Goal: Information Seeking & Learning: Understand process/instructions

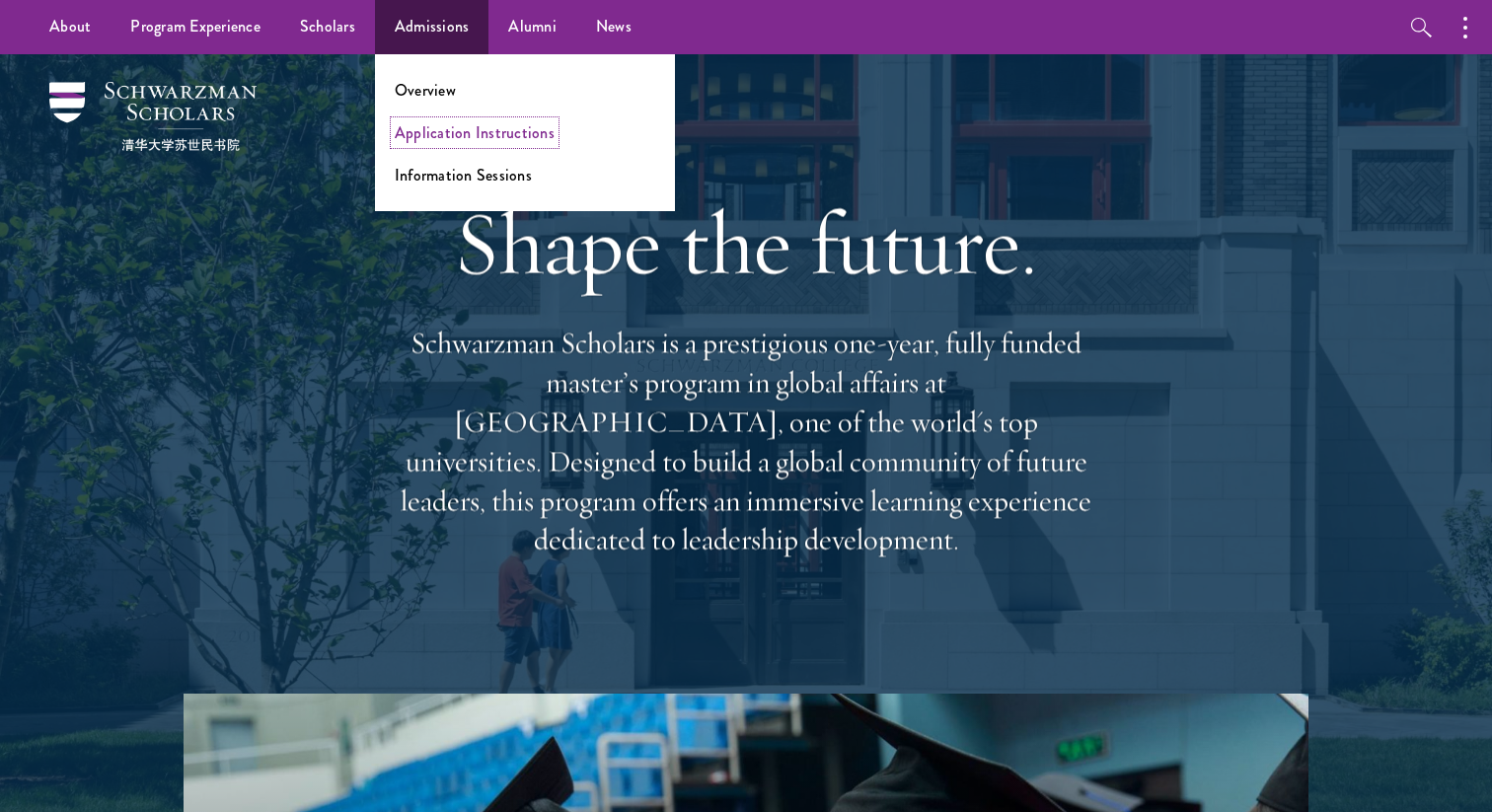
click at [433, 136] on link "Application Instructions" at bounding box center [475, 132] width 160 height 23
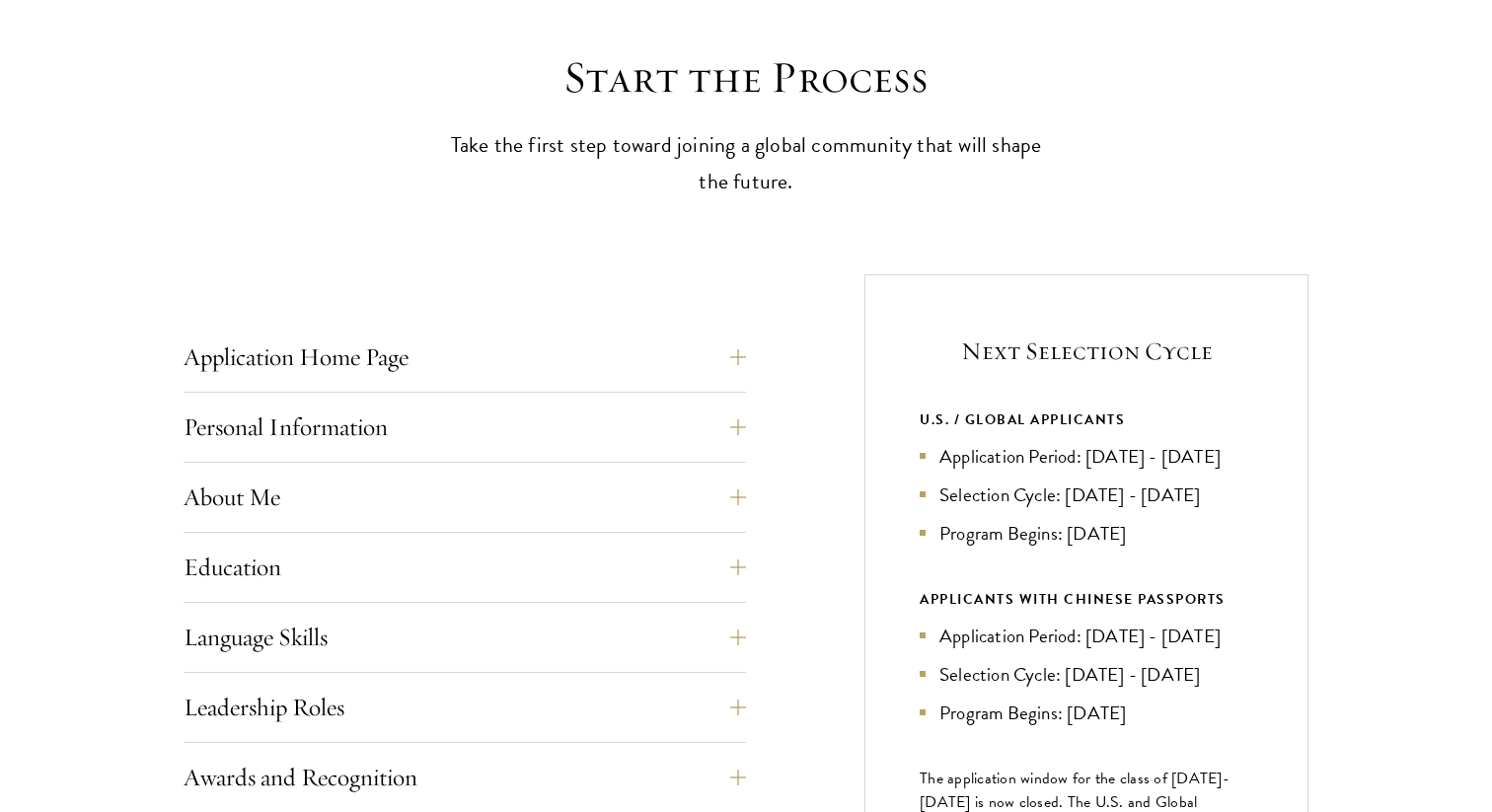
scroll to position [639, 0]
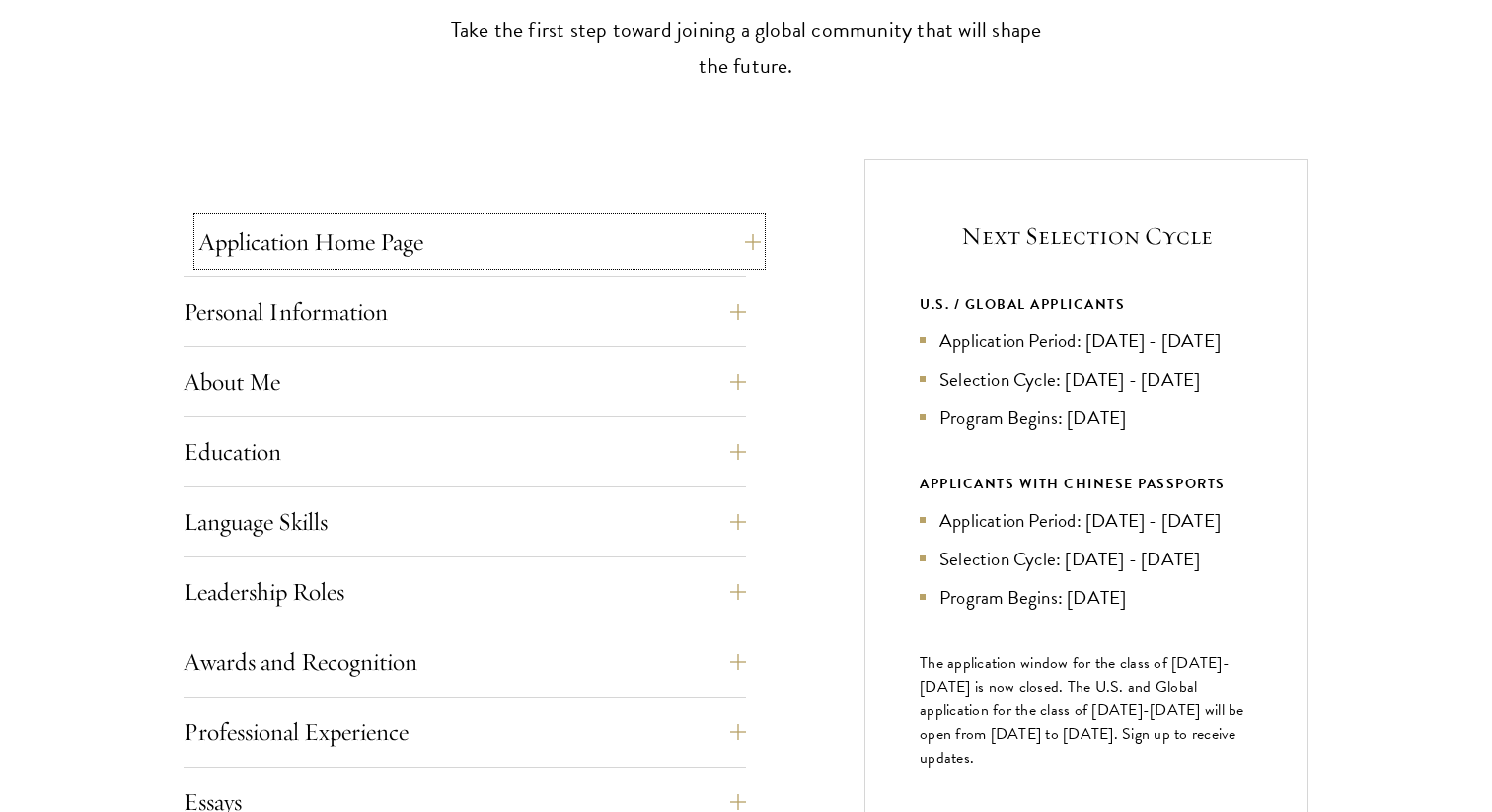
click at [404, 238] on button "Application Home Page" at bounding box center [480, 241] width 563 height 47
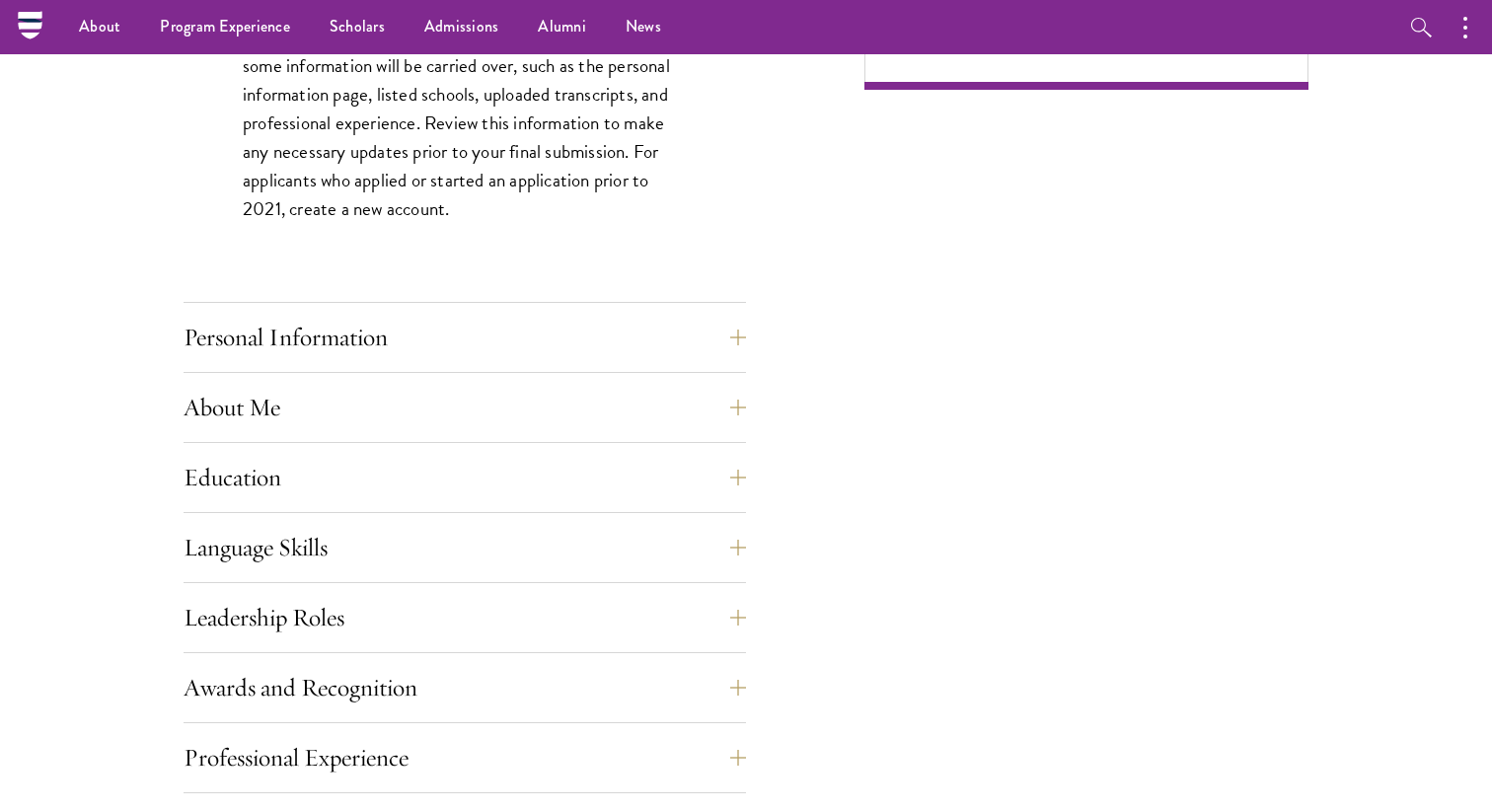
scroll to position [1487, 0]
